Goal: Transaction & Acquisition: Purchase product/service

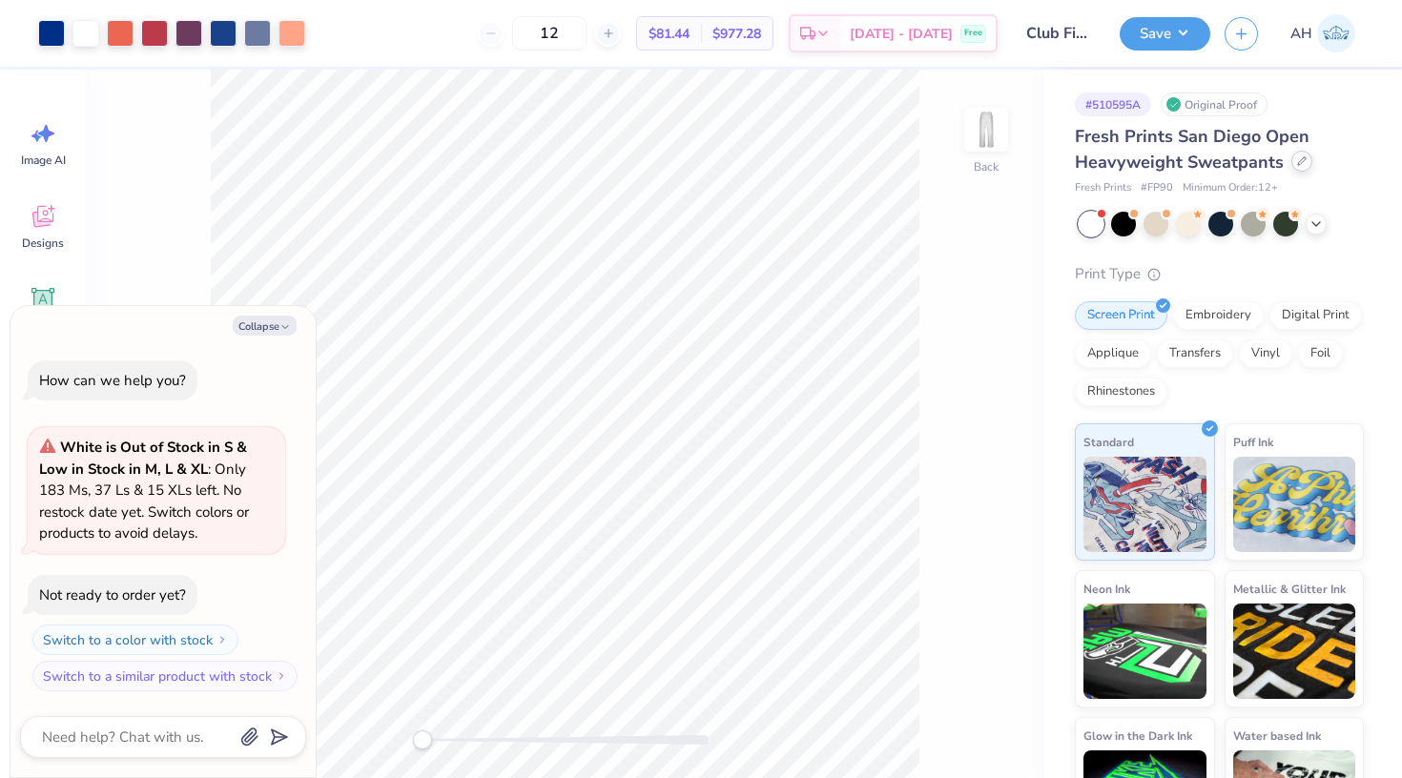
click at [1301, 159] on icon at bounding box center [1302, 161] width 10 height 10
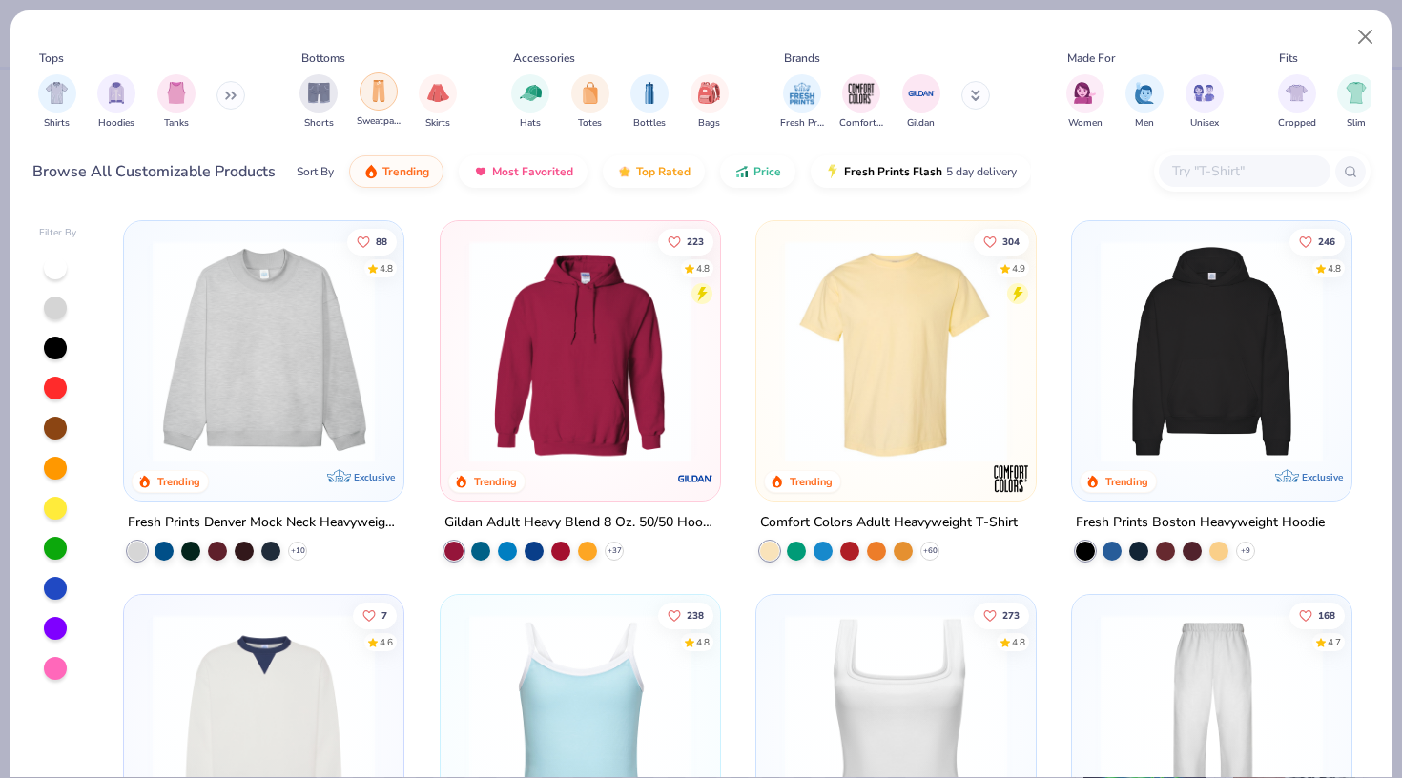
click at [367, 98] on div "filter for Sweatpants" at bounding box center [378, 91] width 38 height 38
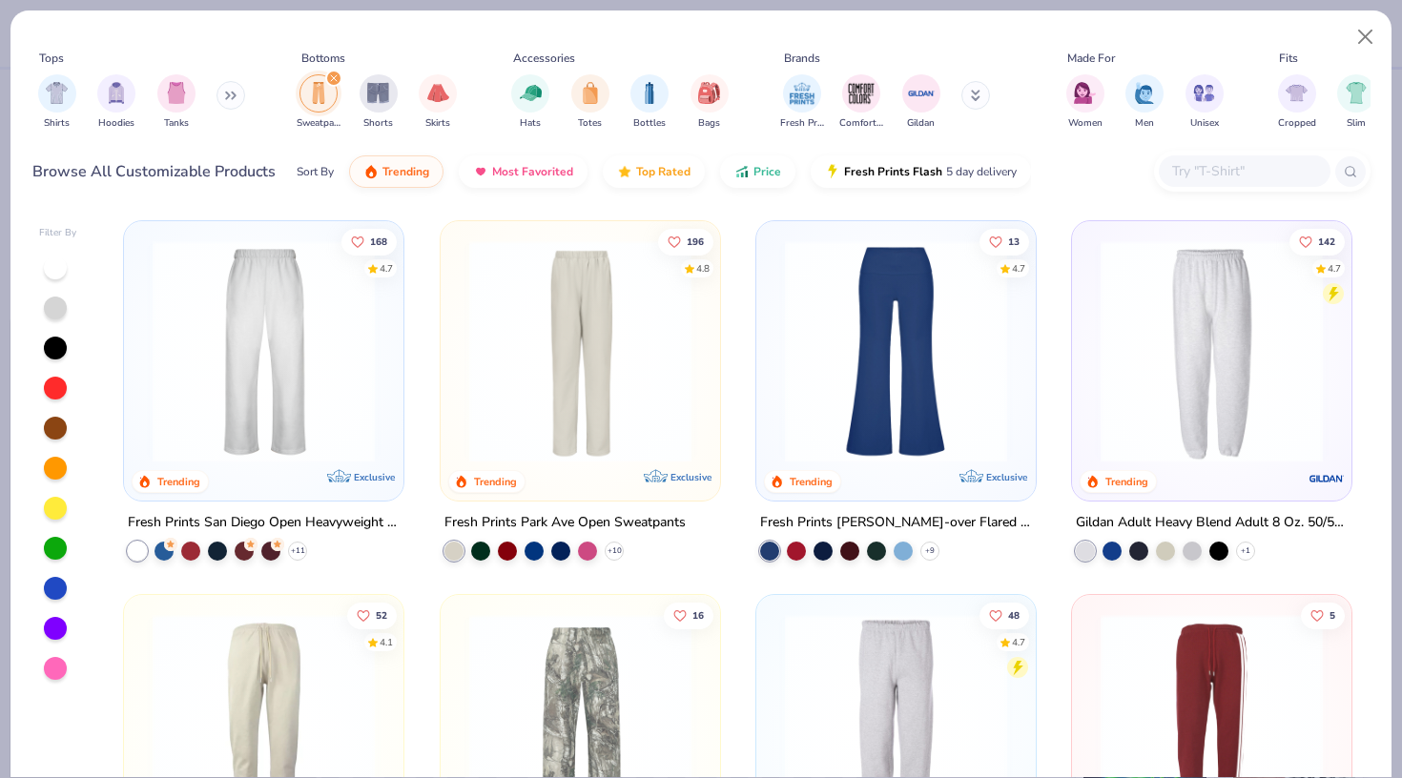
click at [314, 425] on img at bounding box center [263, 351] width 241 height 222
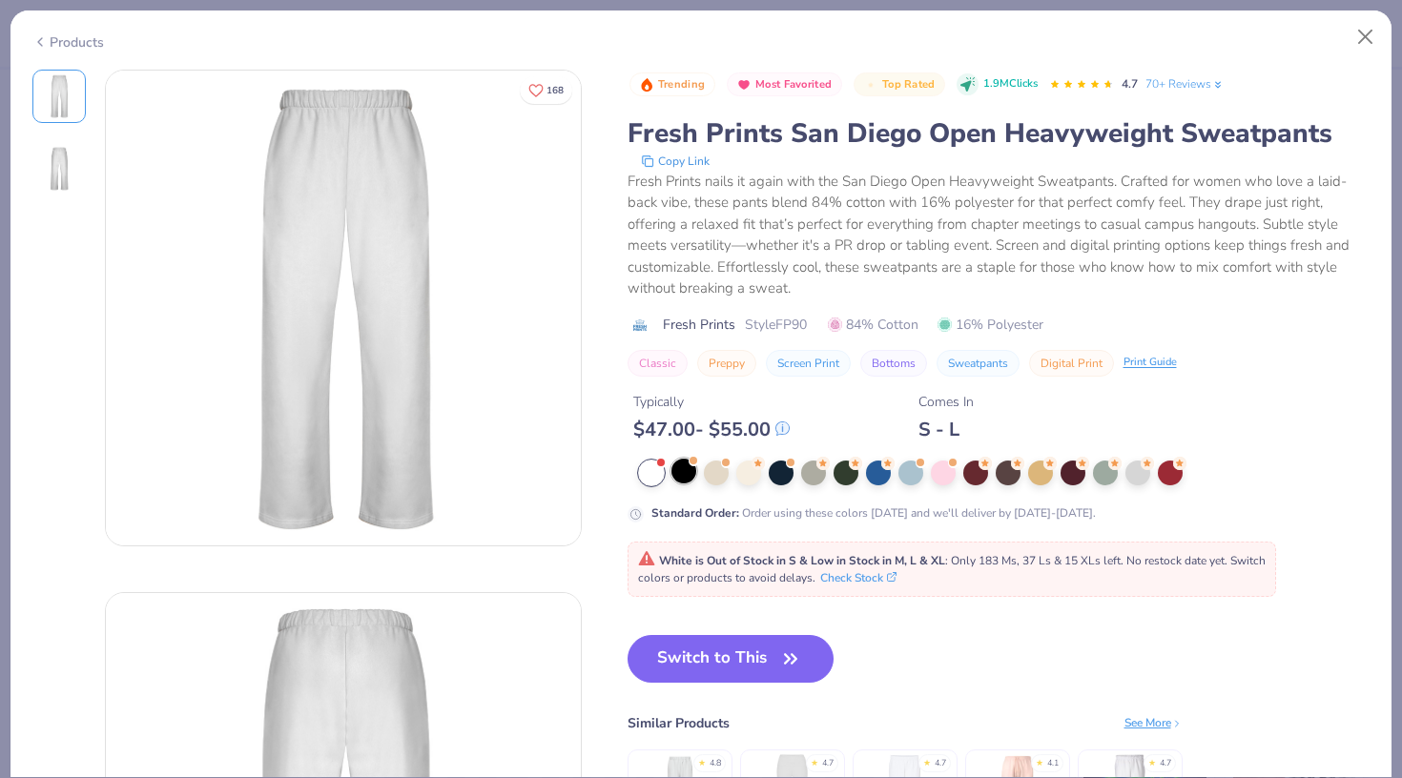
click at [690, 471] on div at bounding box center [683, 471] width 25 height 25
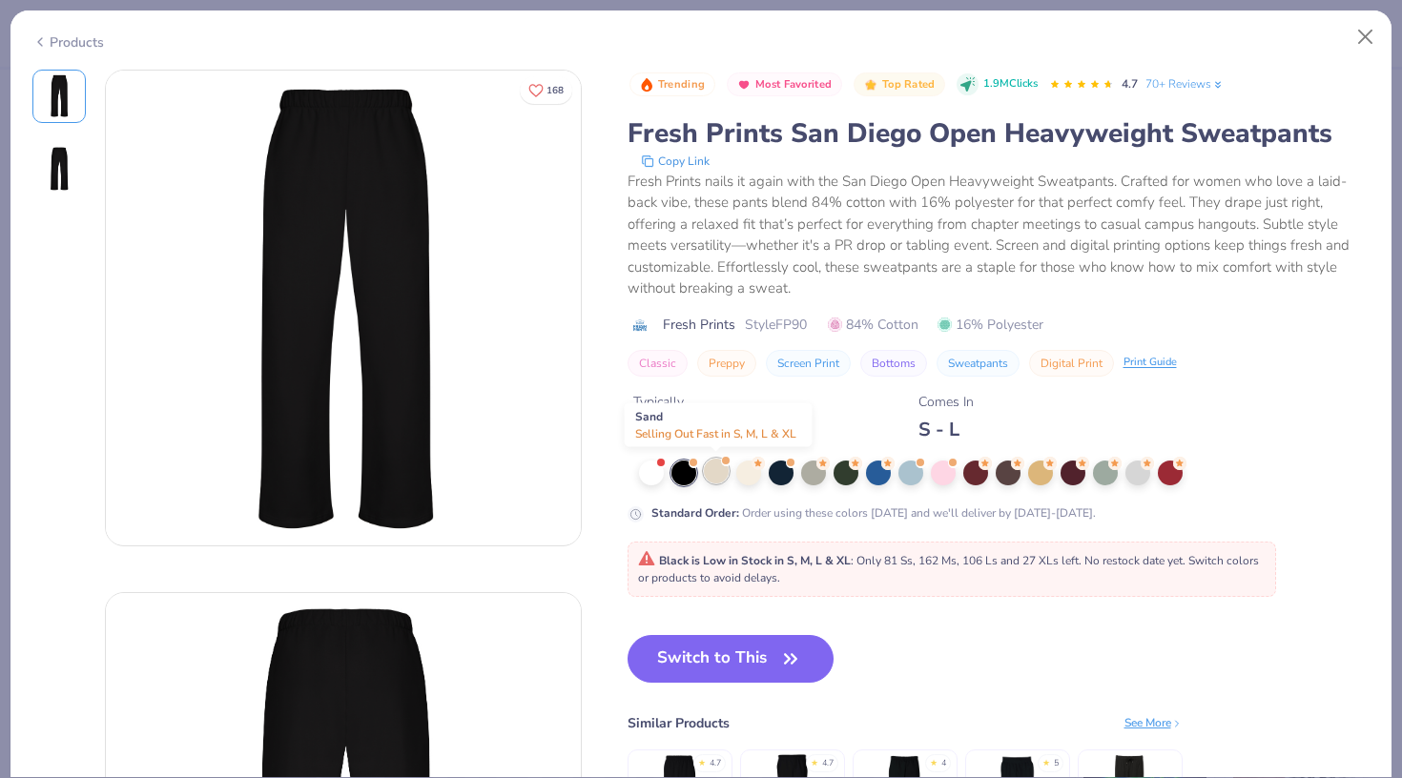
click at [707, 468] on div at bounding box center [716, 471] width 25 height 25
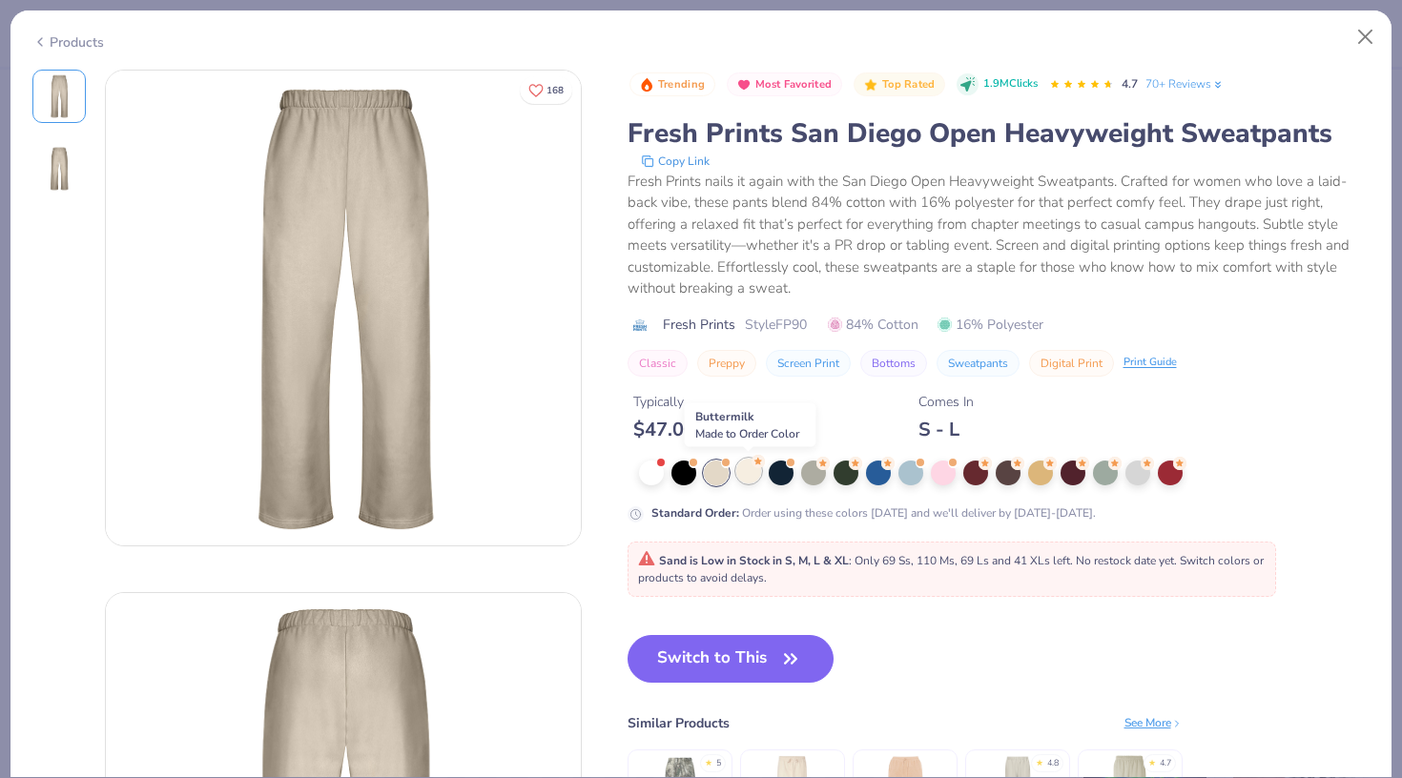
click at [740, 473] on div at bounding box center [748, 471] width 25 height 25
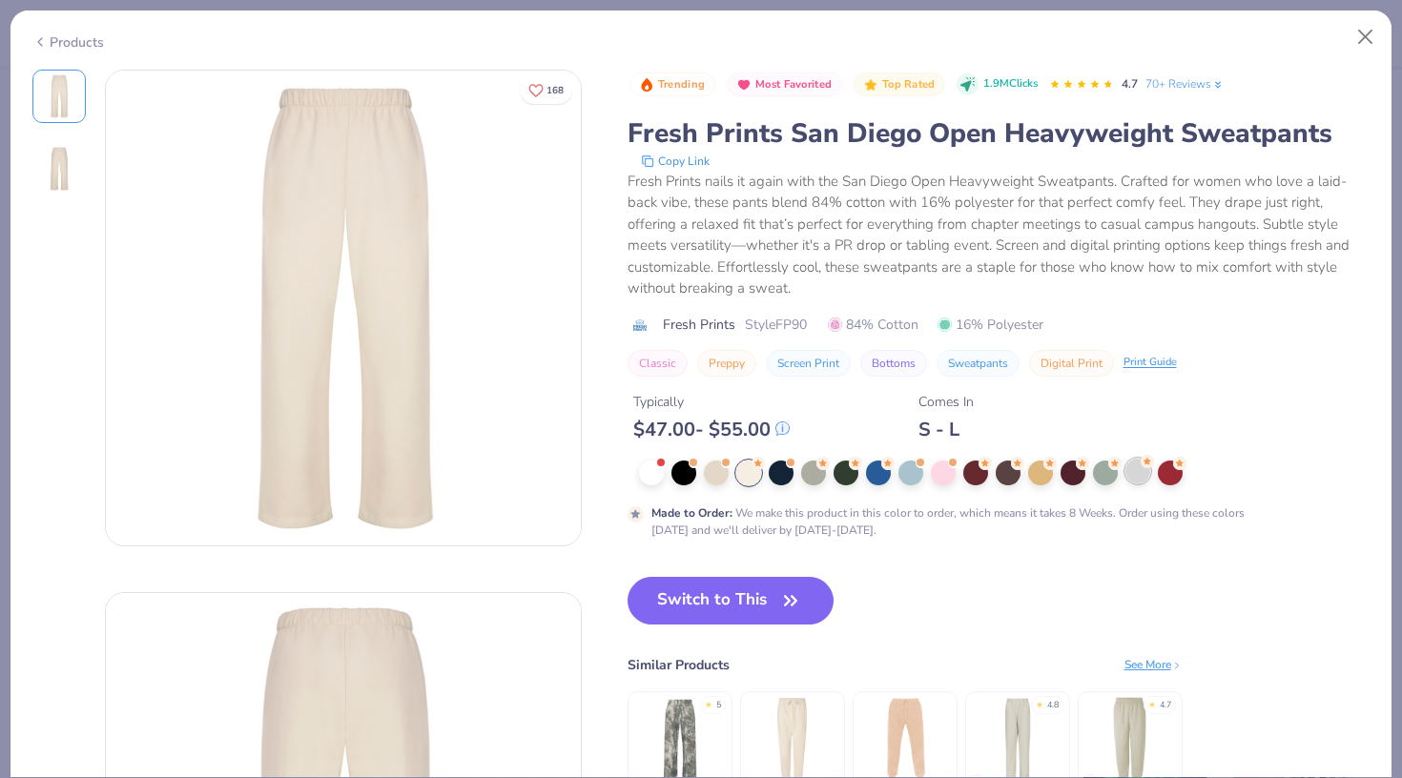
click at [1134, 482] on div at bounding box center [1137, 471] width 25 height 25
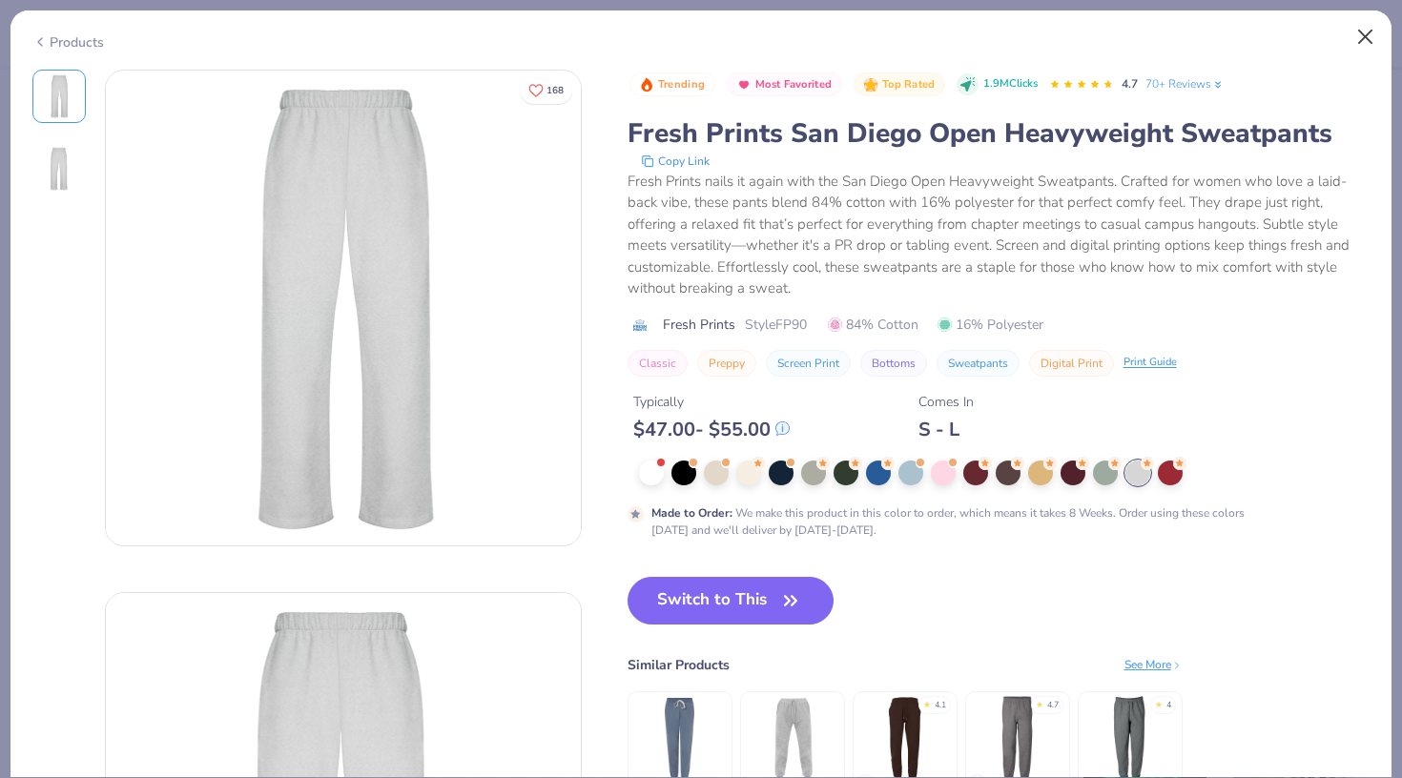
click at [1365, 47] on button "Close" at bounding box center [1365, 37] width 36 height 36
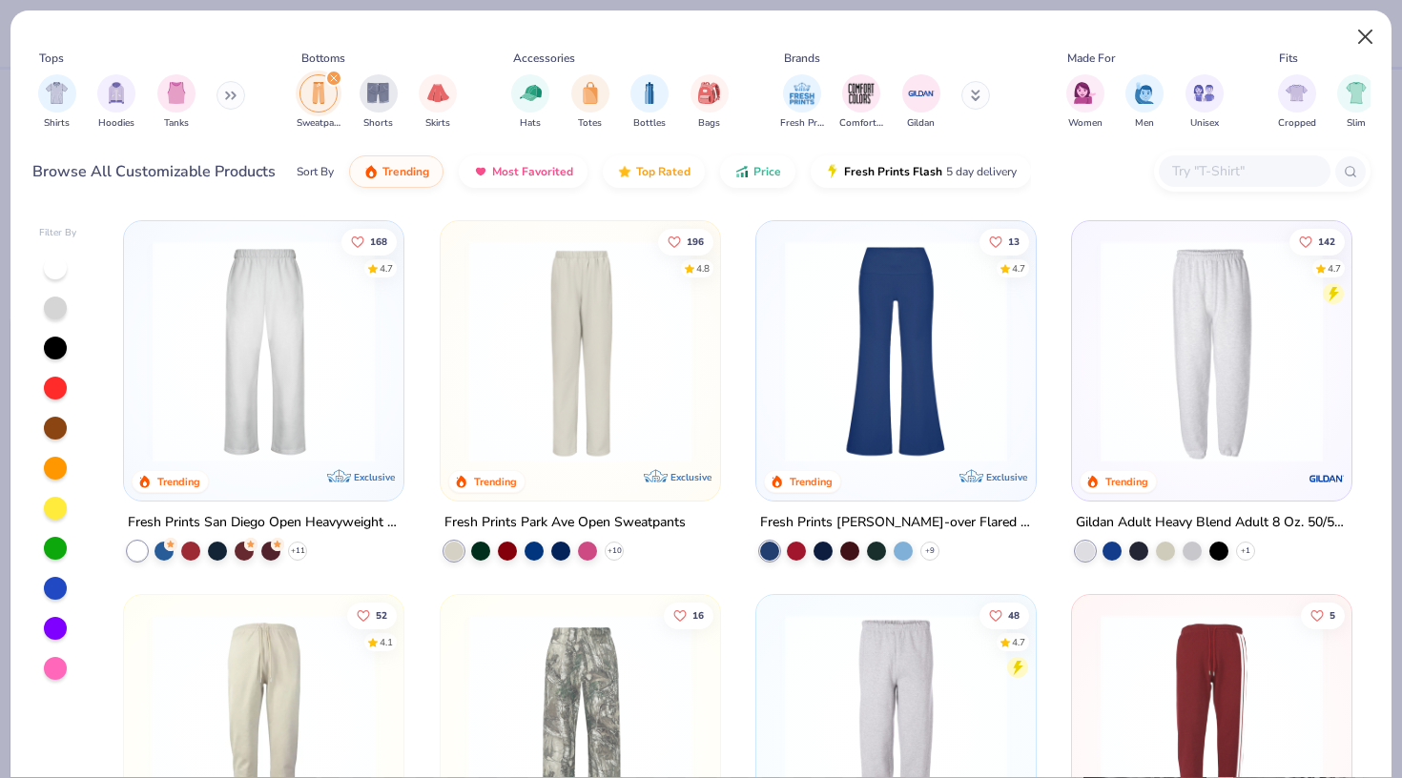
type textarea "x"
